Goal: Information Seeking & Learning: Learn about a topic

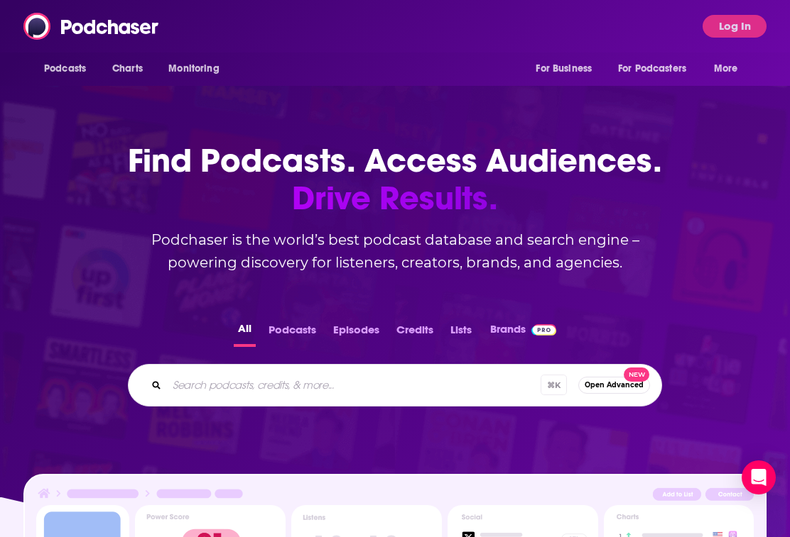
scroll to position [50, 0]
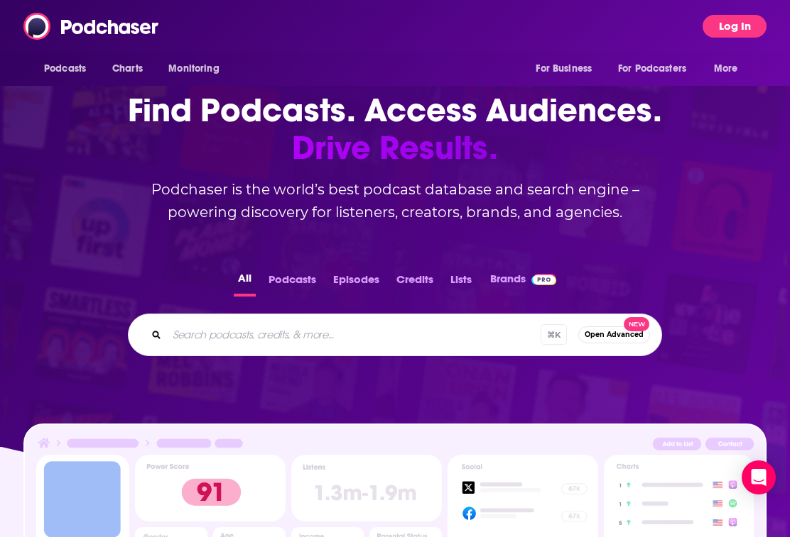
click at [723, 22] on button "Log In" at bounding box center [734, 26] width 64 height 23
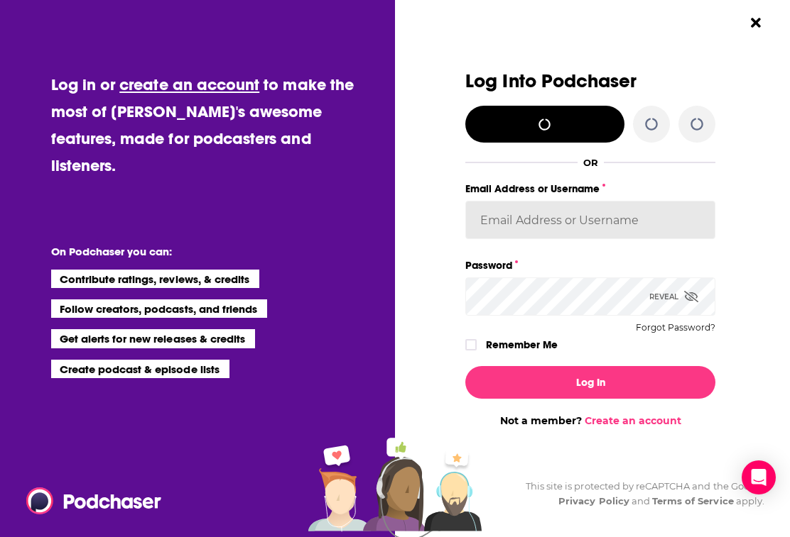
type input "[PERSON_NAME][EMAIL_ADDRESS][DOMAIN_NAME]"
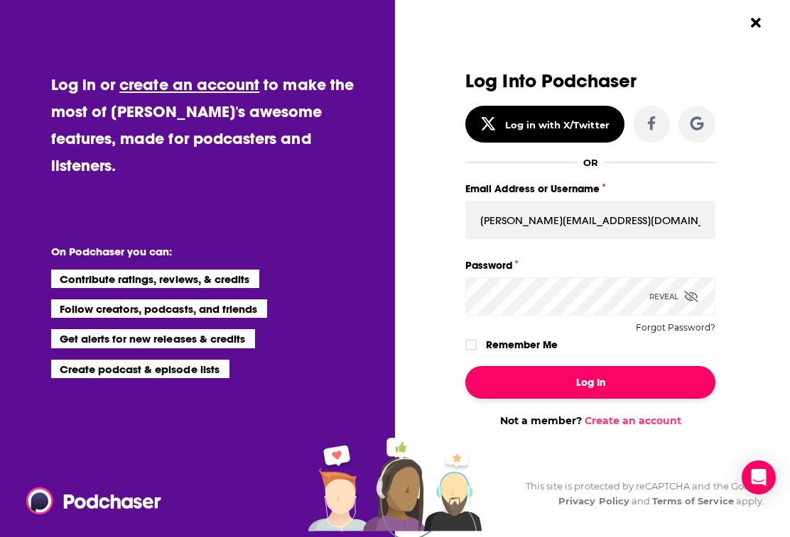
click at [533, 389] on button "Log In" at bounding box center [590, 382] width 250 height 33
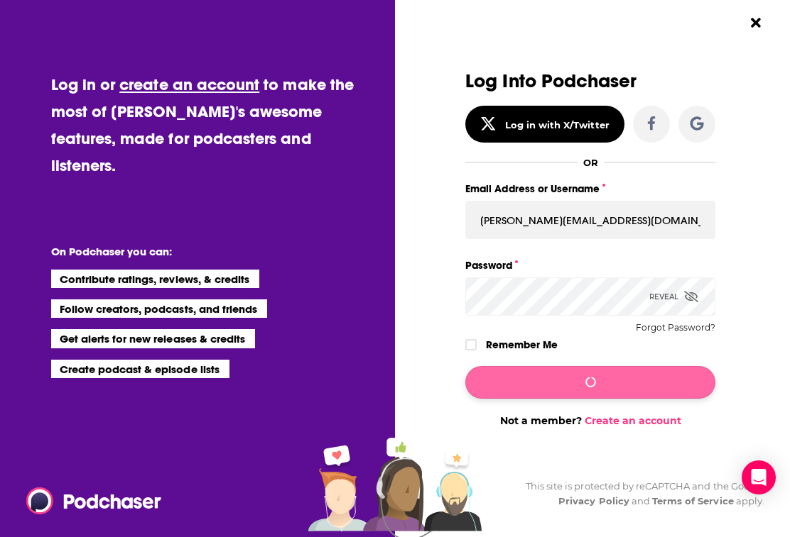
scroll to position [50, 0]
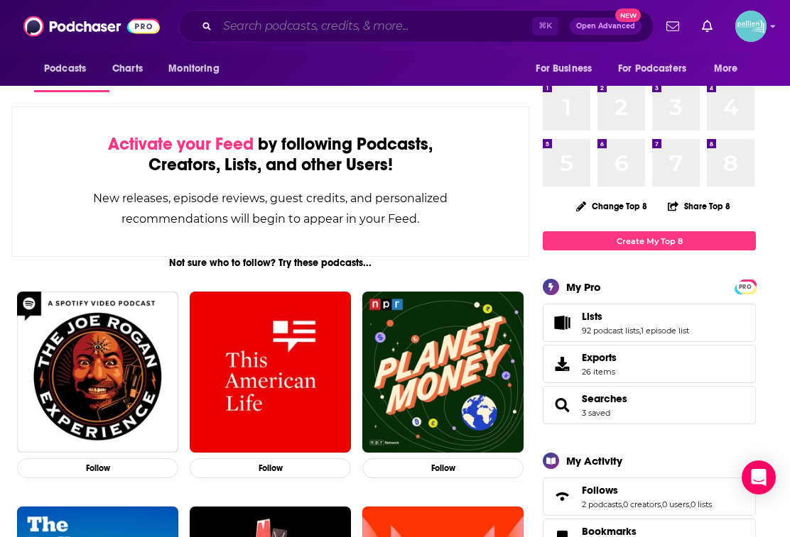
click at [245, 29] on input "Search podcasts, credits, & more..." at bounding box center [374, 26] width 315 height 23
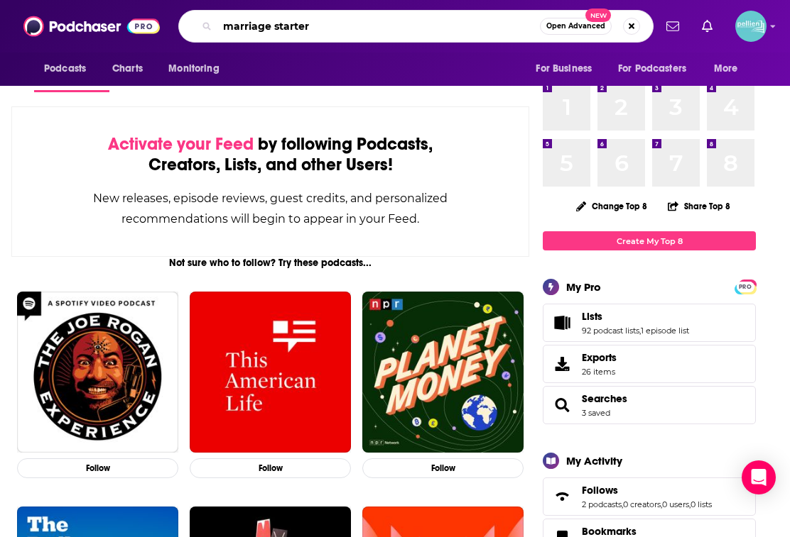
type input "marriage starter"
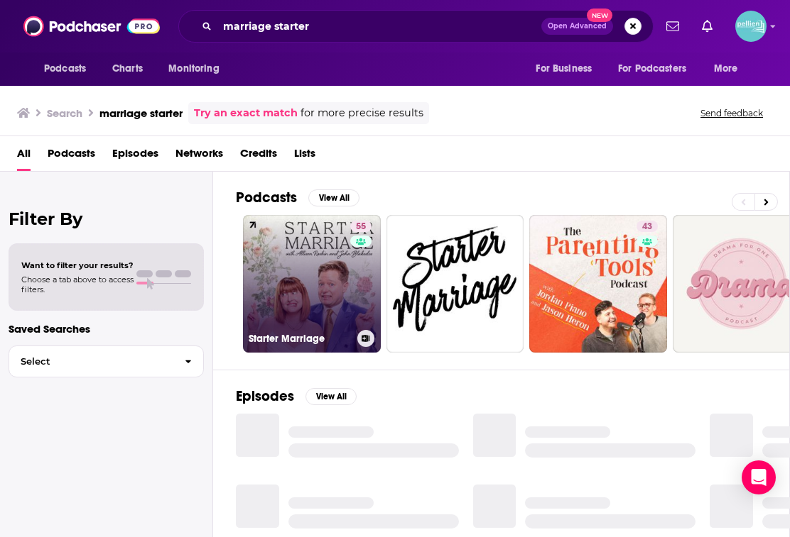
click at [275, 271] on link "55 Starter Marriage" at bounding box center [312, 284] width 138 height 138
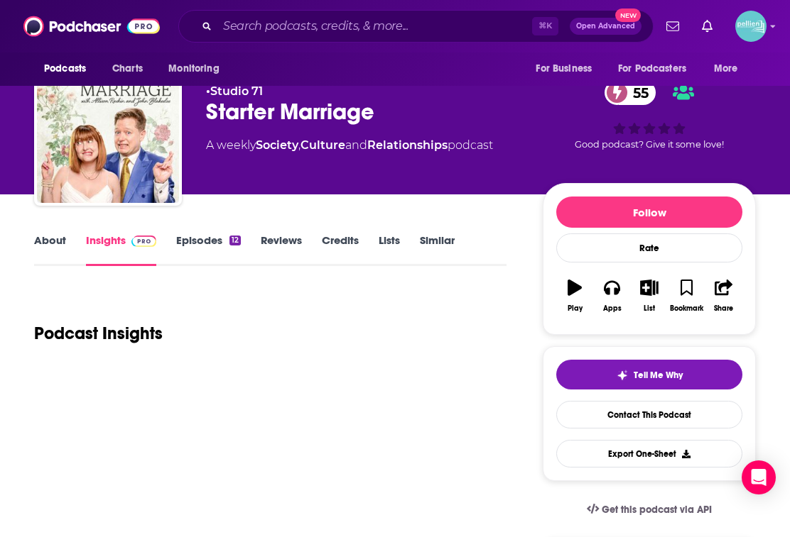
scroll to position [17, 0]
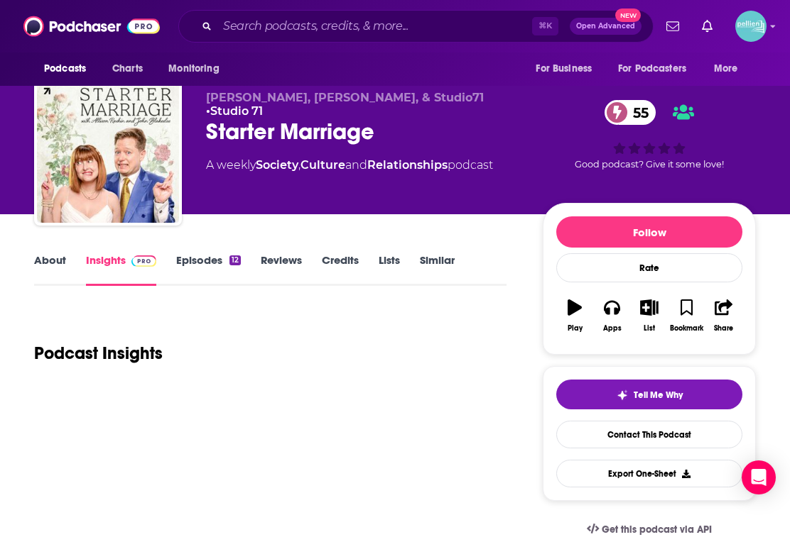
click at [197, 269] on link "Episodes 12" at bounding box center [208, 269] width 65 height 33
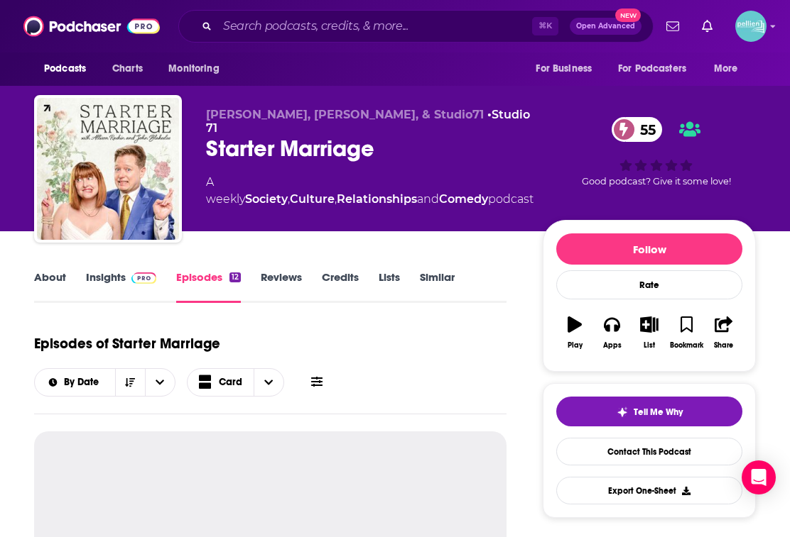
click at [116, 275] on link "Insights" at bounding box center [121, 287] width 70 height 33
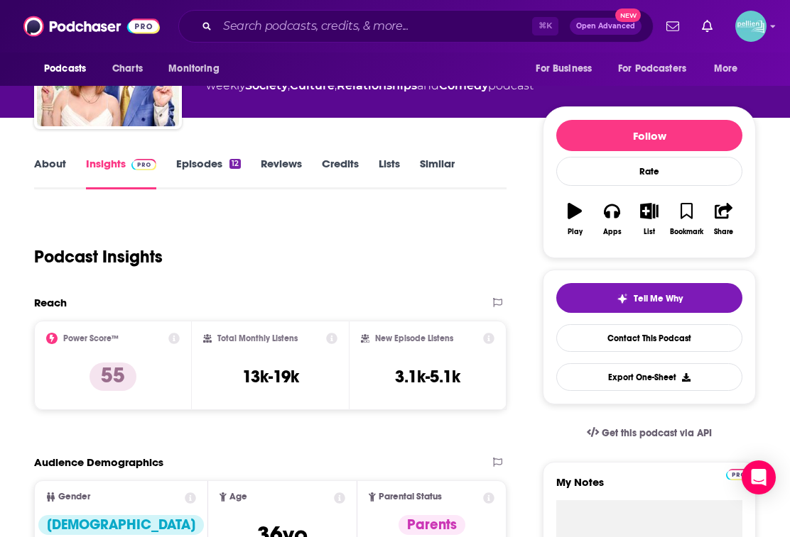
scroll to position [114, 0]
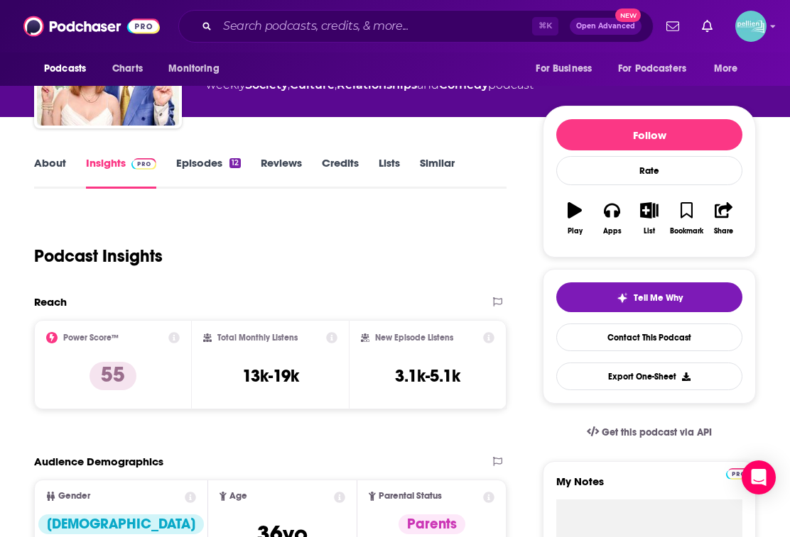
click at [54, 168] on link "About" at bounding box center [50, 172] width 32 height 33
